Goal: Find specific page/section: Find specific page/section

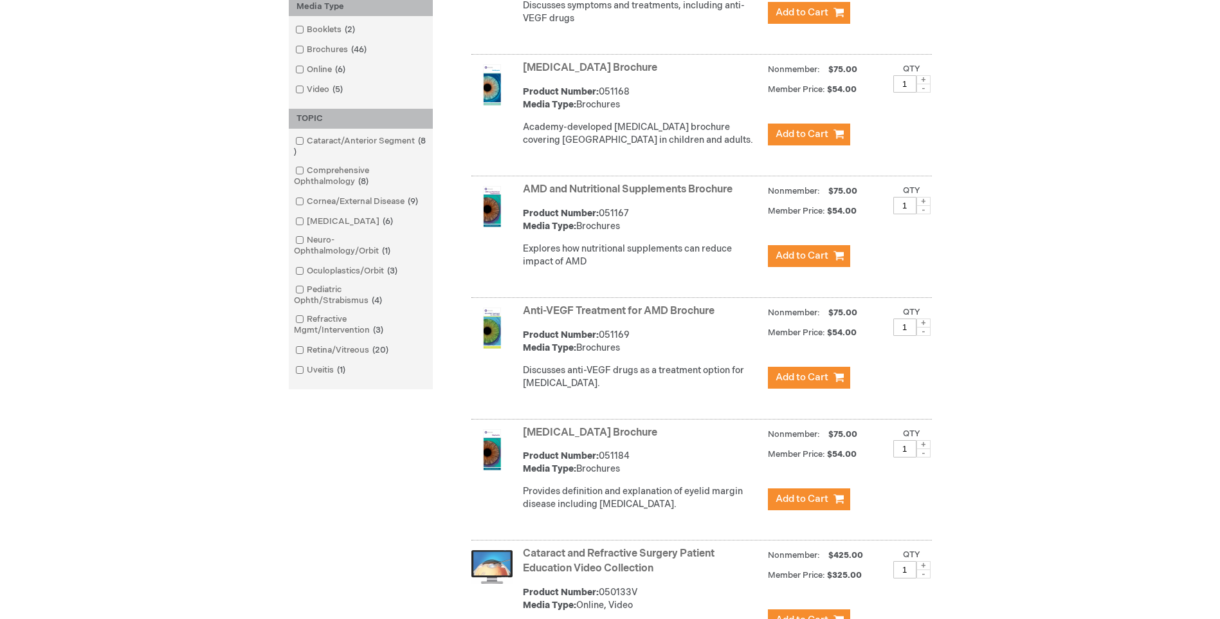
scroll to position [386, 0]
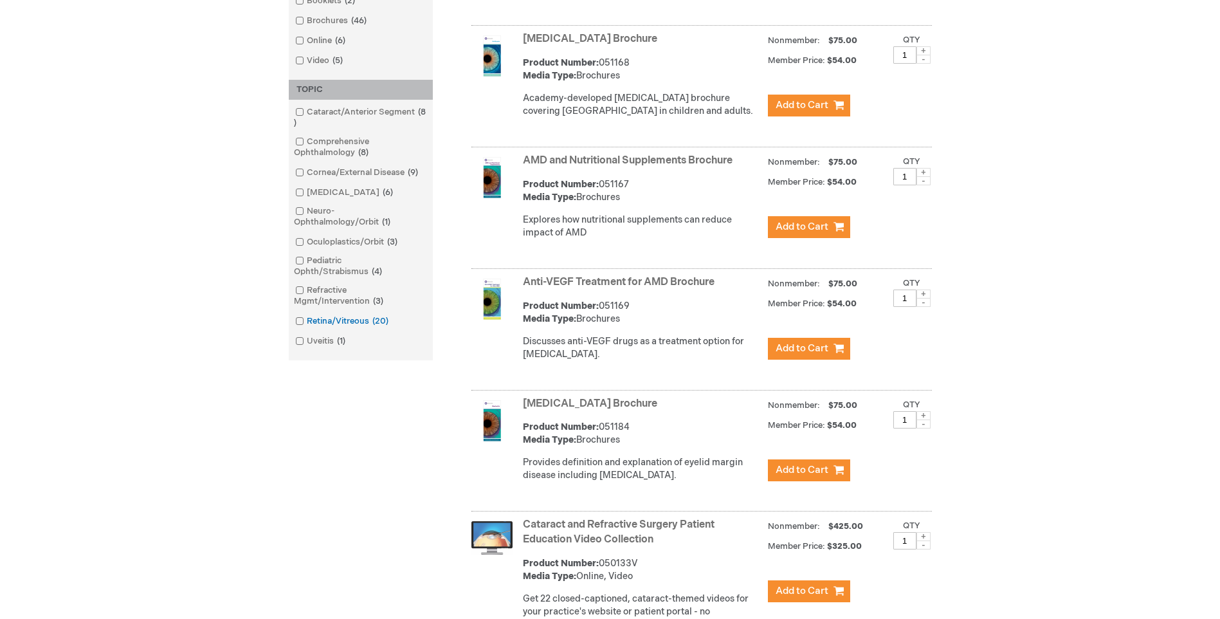
click at [331, 324] on link "Retina/Vitreous 20 items" at bounding box center [343, 321] width 102 height 12
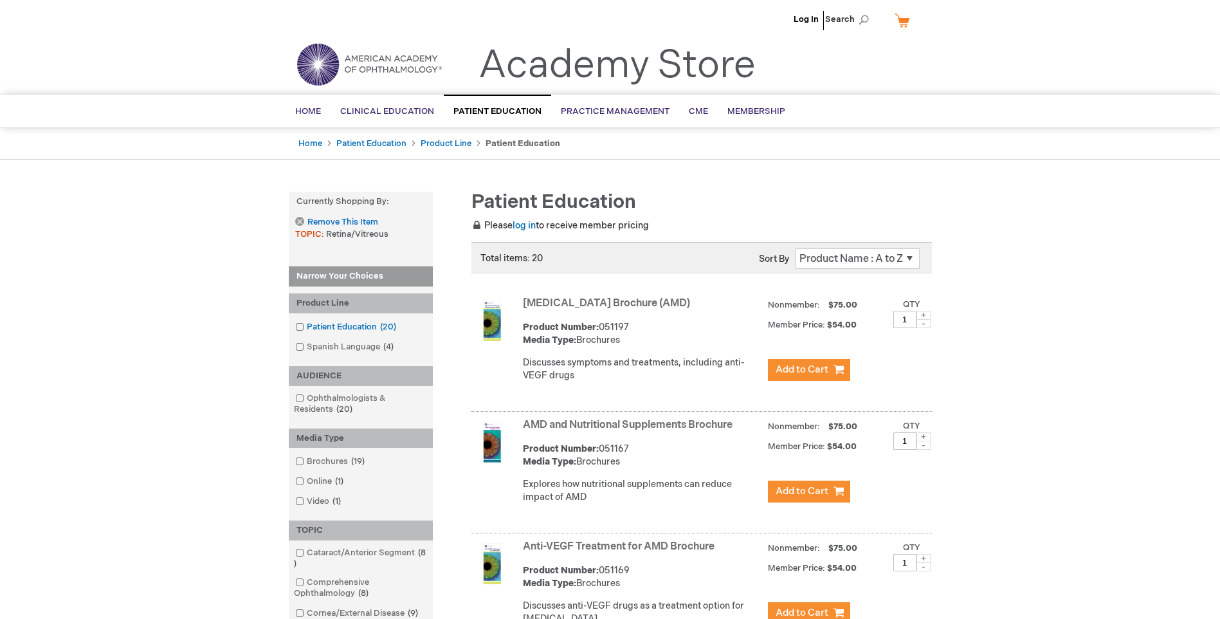
click at [307, 329] on span at bounding box center [307, 327] width 0 height 10
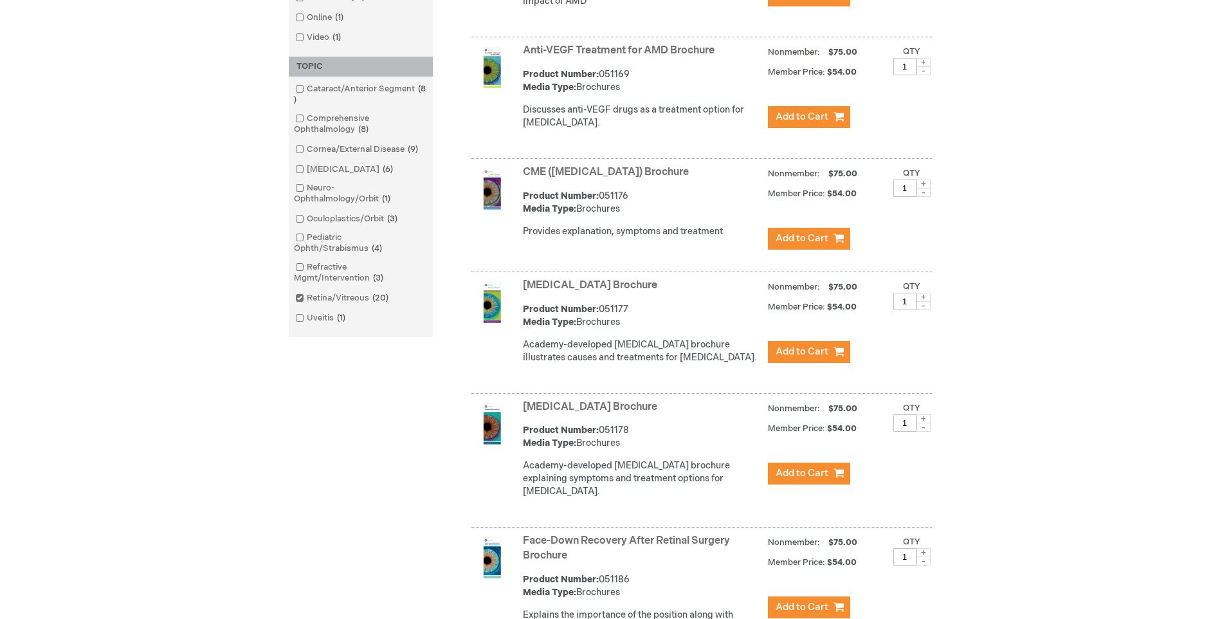
scroll to position [312, 0]
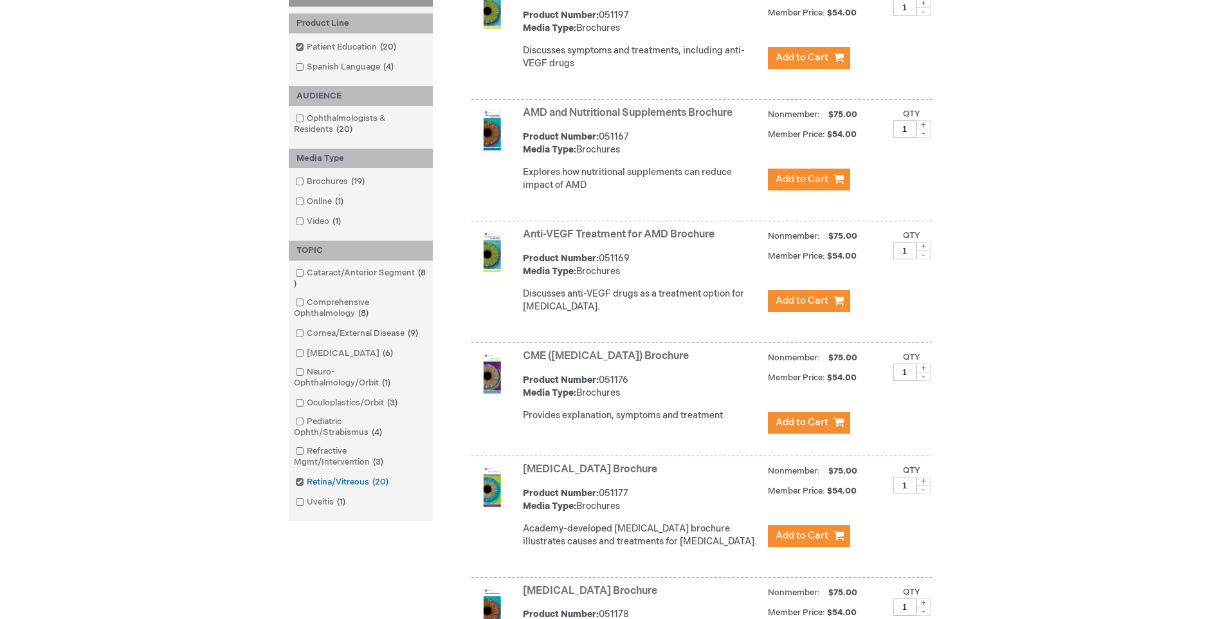
click at [307, 483] on span at bounding box center [307, 482] width 0 height 10
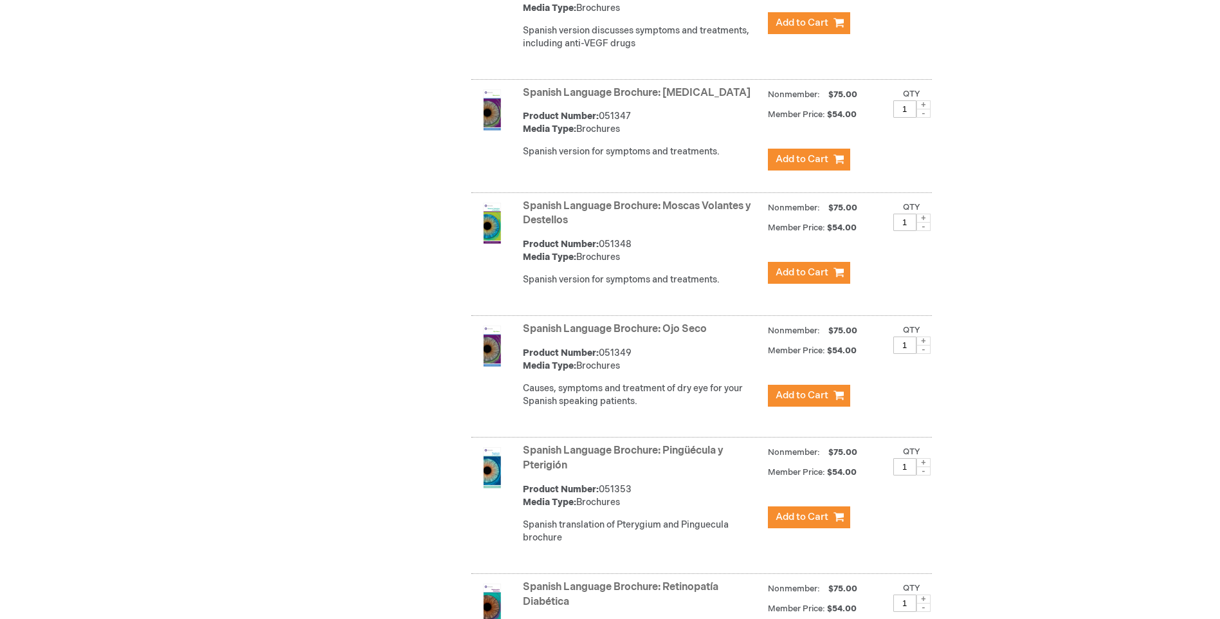
scroll to position [4245, 0]
